Goal: Task Accomplishment & Management: Use online tool/utility

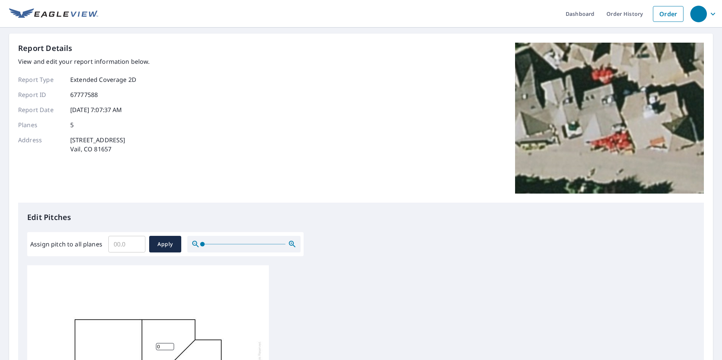
click at [127, 246] on input "Assign pitch to all planes" at bounding box center [126, 244] width 37 height 21
type input "4"
click at [159, 245] on span "Apply" at bounding box center [165, 244] width 20 height 9
type input "4"
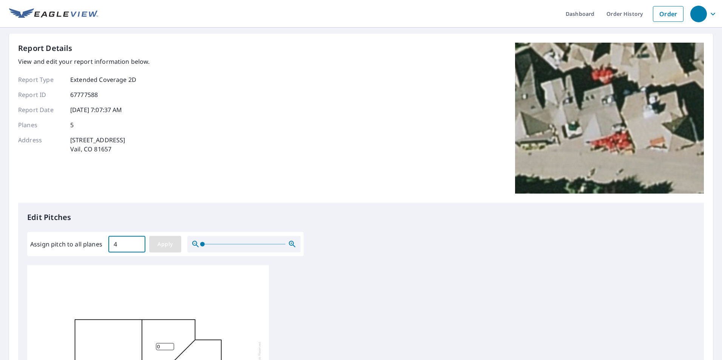
type input "4"
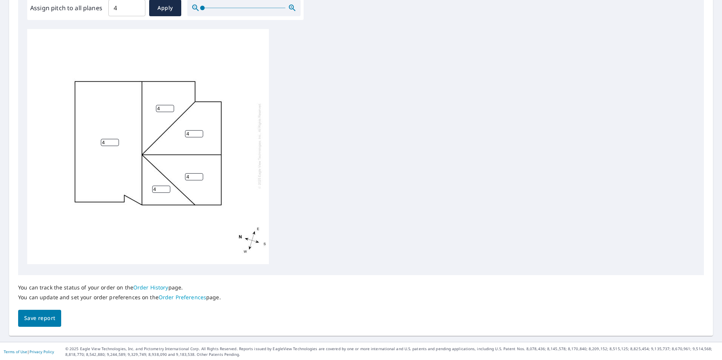
scroll to position [237, 0]
click at [40, 314] on span "Save report" at bounding box center [39, 317] width 31 height 9
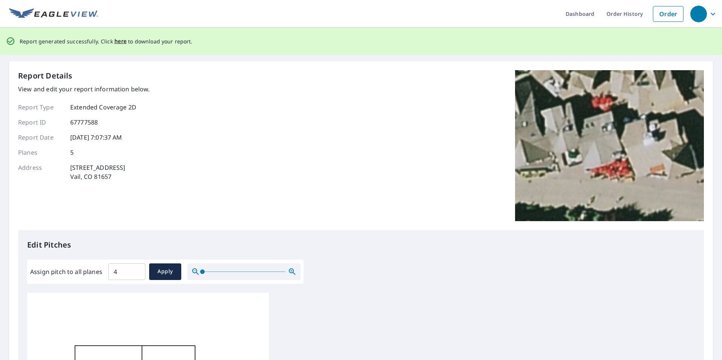
scroll to position [0, 0]
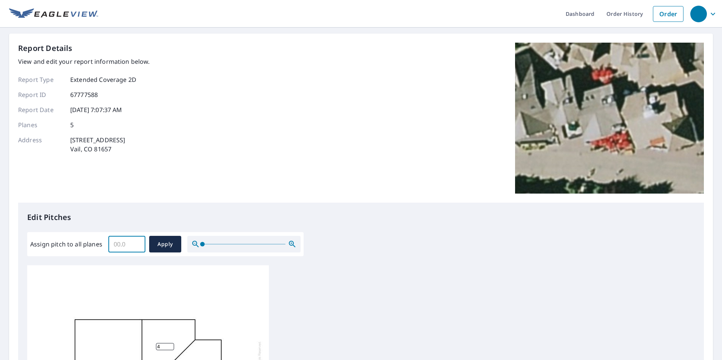
click at [121, 251] on input "Assign pitch to all planes" at bounding box center [126, 244] width 37 height 21
type input "4"
click at [157, 246] on span "Apply" at bounding box center [165, 244] width 20 height 9
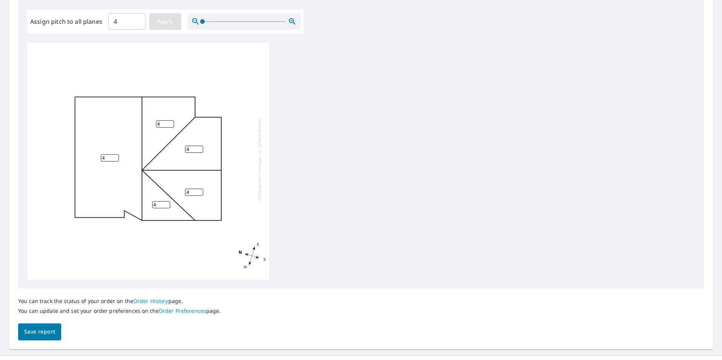
scroll to position [227, 0]
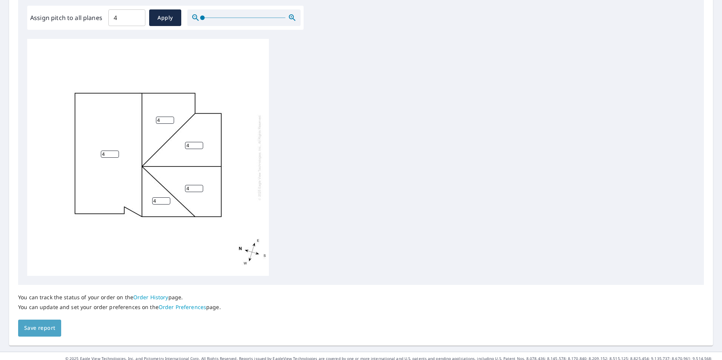
click at [42, 325] on span "Save report" at bounding box center [39, 328] width 31 height 9
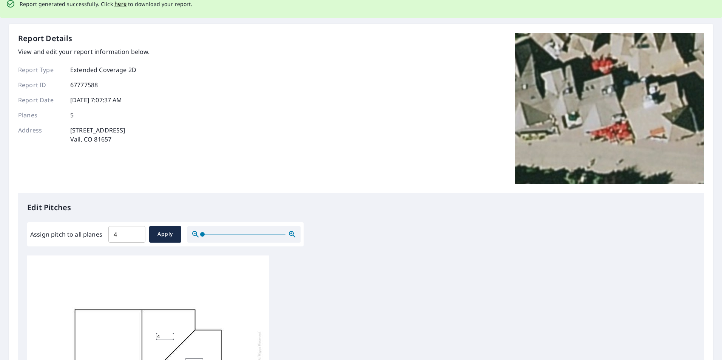
scroll to position [0, 0]
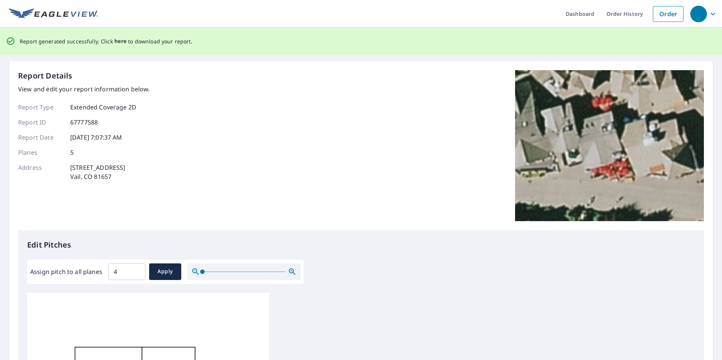
click at [119, 43] on span "here" at bounding box center [120, 41] width 12 height 9
